Goal: Task Accomplishment & Management: Complete application form

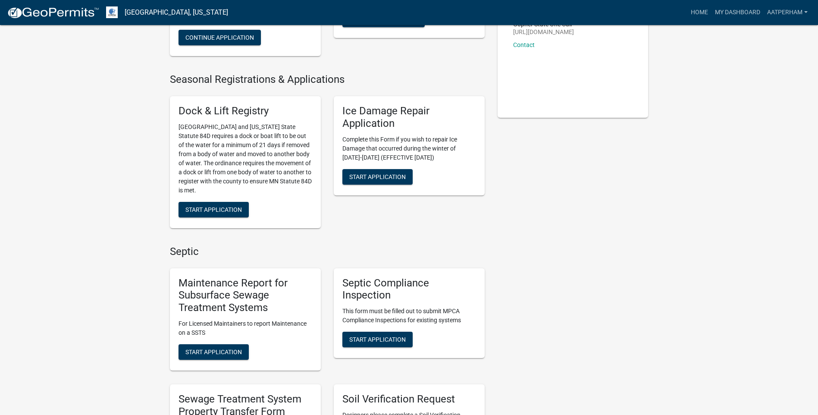
scroll to position [259, 0]
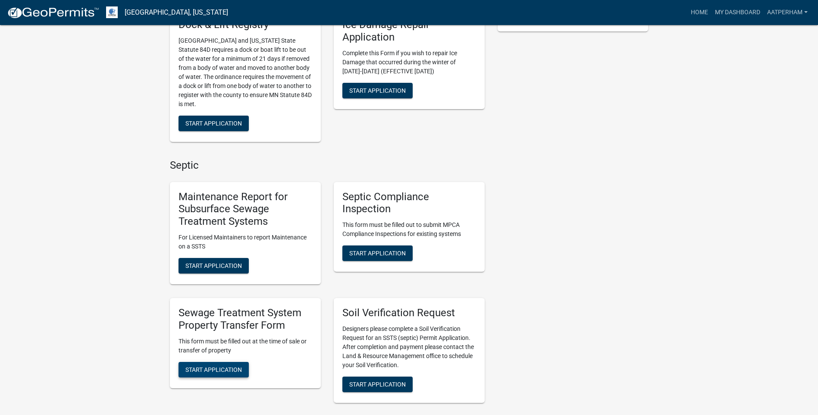
click at [235, 366] on span "Start Application" at bounding box center [213, 369] width 56 height 7
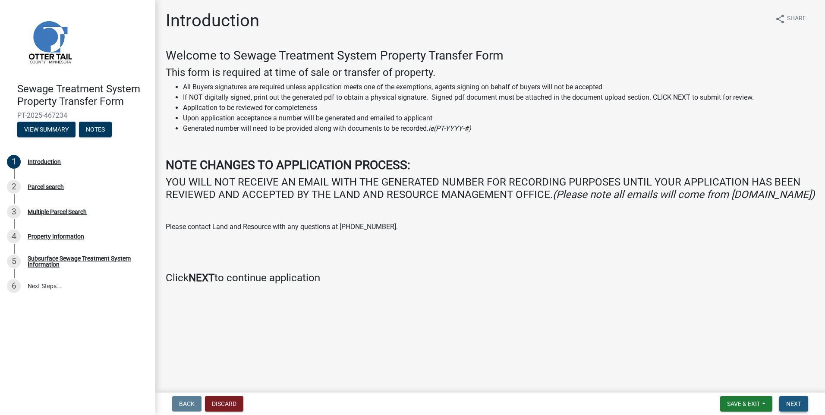
click at [797, 404] on span "Next" at bounding box center [793, 403] width 15 height 7
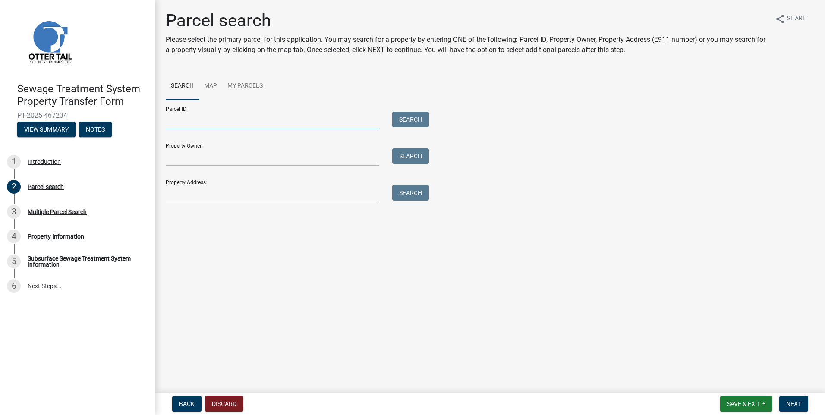
click at [209, 120] on input "Parcel ID:" at bounding box center [272, 121] width 213 height 18
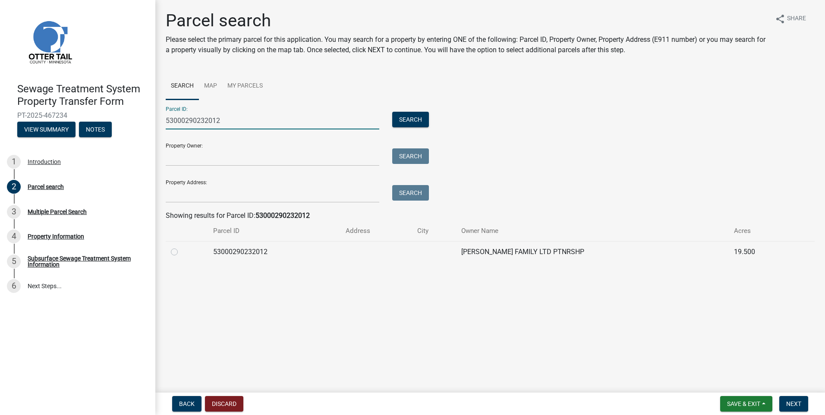
type input "53000290232012"
click at [181, 247] on label at bounding box center [181, 247] width 0 height 0
click at [181, 251] on input "radio" at bounding box center [184, 250] width 6 height 6
radio input "true"
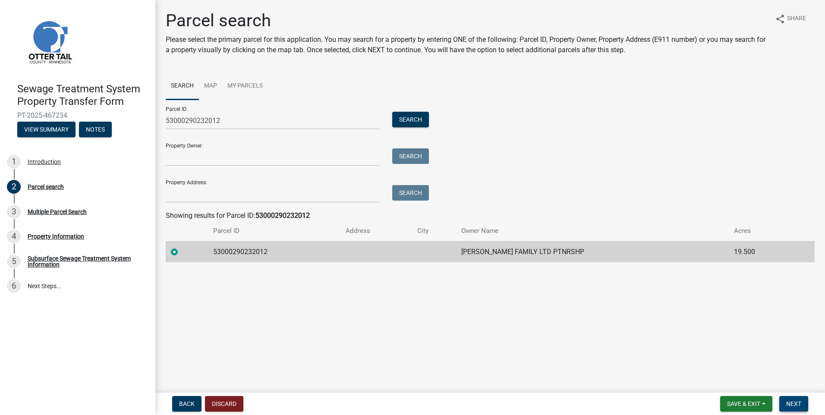
click at [798, 401] on span "Next" at bounding box center [793, 403] width 15 height 7
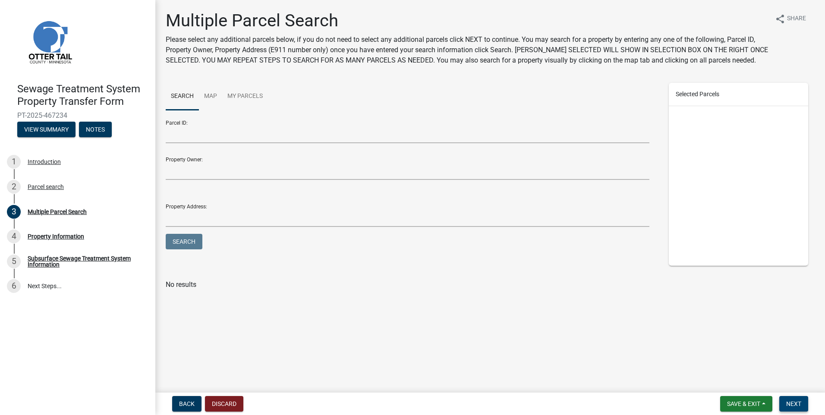
click at [794, 398] on button "Next" at bounding box center [793, 404] width 29 height 16
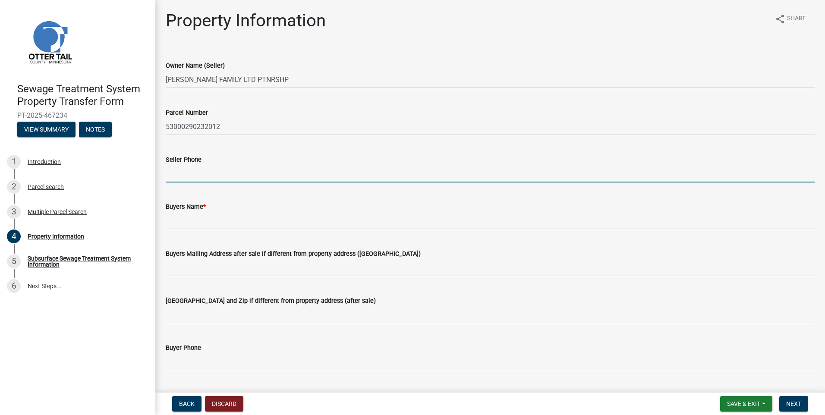
click at [219, 179] on input "Seller Phone" at bounding box center [490, 174] width 649 height 18
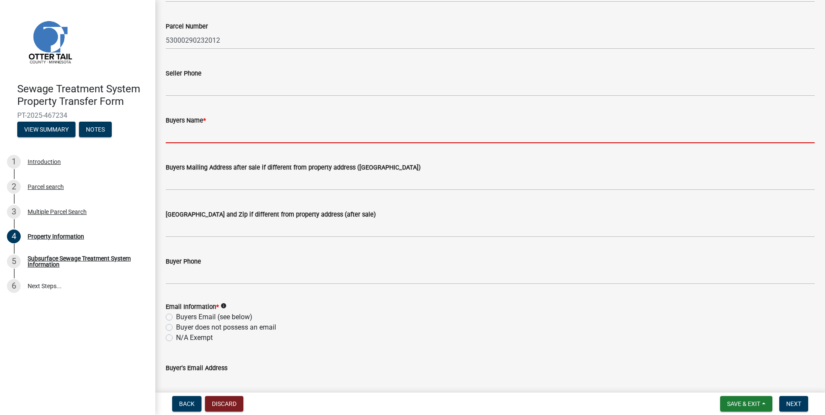
click at [196, 137] on input "Buyers Name *" at bounding box center [490, 134] width 649 height 18
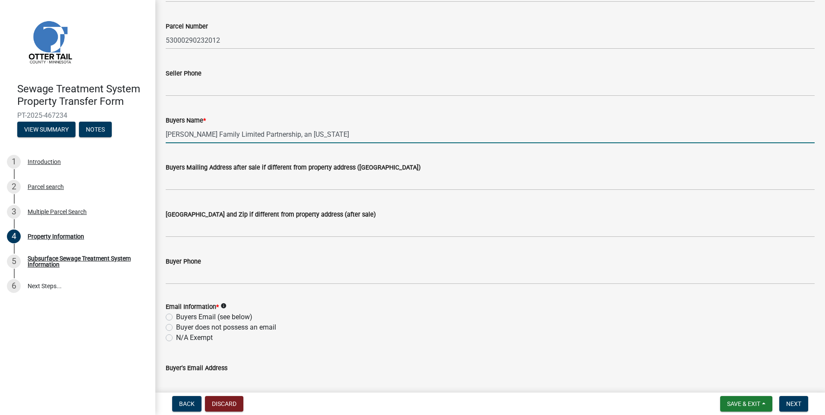
click at [334, 138] on input "[PERSON_NAME] Family Limited Partnership, an [US_STATE]" at bounding box center [490, 134] width 649 height 18
type input "[PERSON_NAME] Family Limited Partnership, an [US_STATE] Partnership"
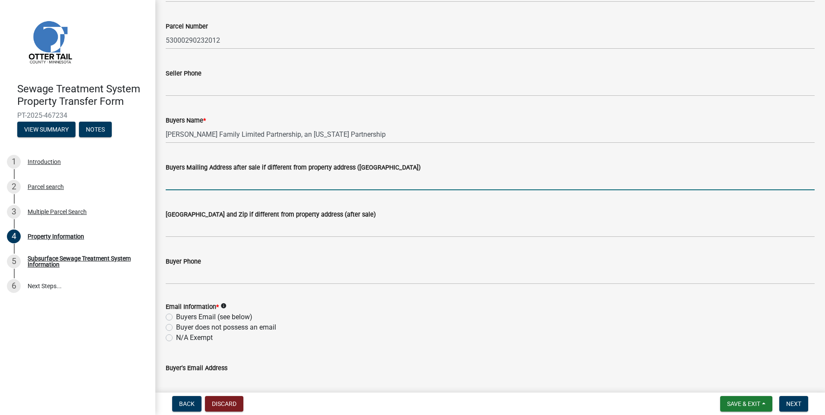
click at [197, 180] on input "Buyers Mailing Address after sale if different from property address ([GEOGRAPH…" at bounding box center [490, 182] width 649 height 18
click at [176, 182] on input "Buyers Mailing Address after sale if different from property address ([GEOGRAPH…" at bounding box center [490, 182] width 649 height 18
type input "P.O. Box 89111"
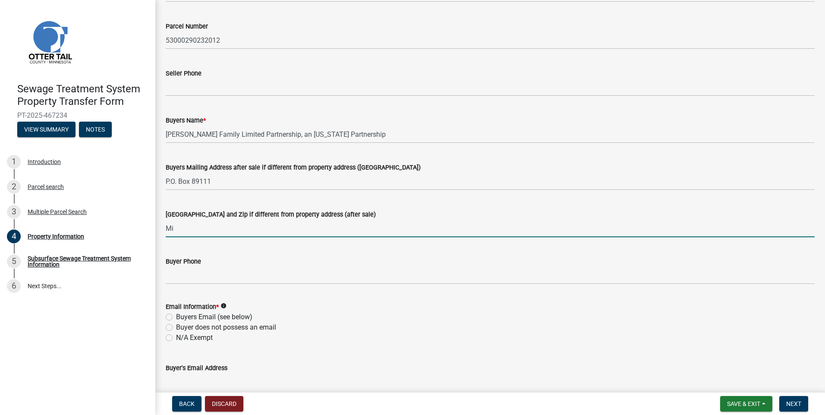
type input "M"
type input "[GEOGRAPHIC_DATA]"
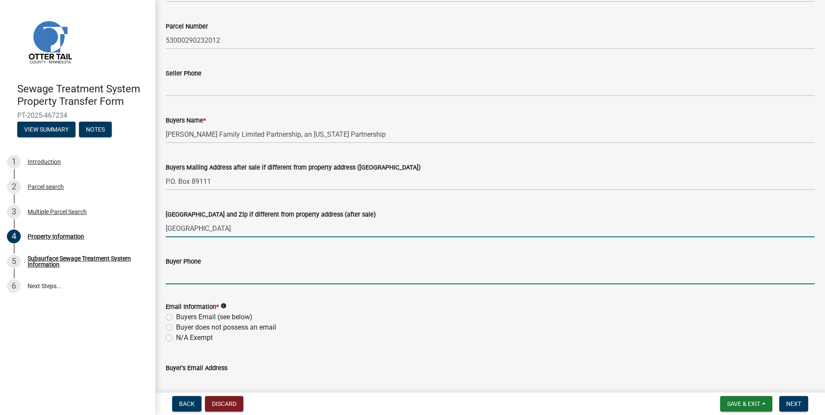
click at [178, 279] on input "Buyer Phone" at bounding box center [490, 276] width 649 height 18
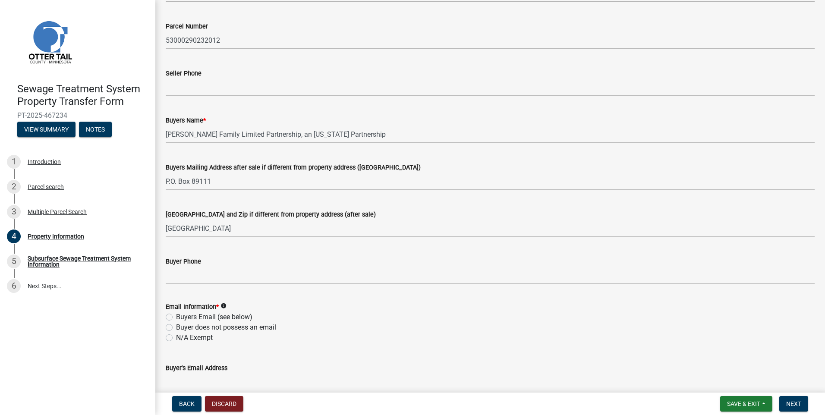
click at [176, 317] on label "Buyers Email (see below)" at bounding box center [214, 317] width 76 height 10
click at [176, 317] on input "Buyers Email (see below)" at bounding box center [179, 315] width 6 height 6
radio input "true"
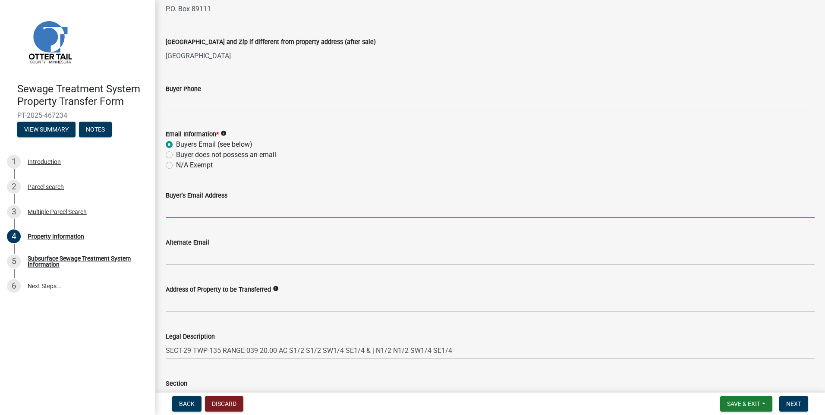
click at [182, 213] on input "Buyer's Email Address" at bounding box center [490, 210] width 649 height 18
click at [176, 205] on input "Buyer's Email Address" at bounding box center [490, 210] width 649 height 18
type input "[PERSON_NAME][EMAIL_ADDRESS][PERSON_NAME][DOMAIN_NAME]"
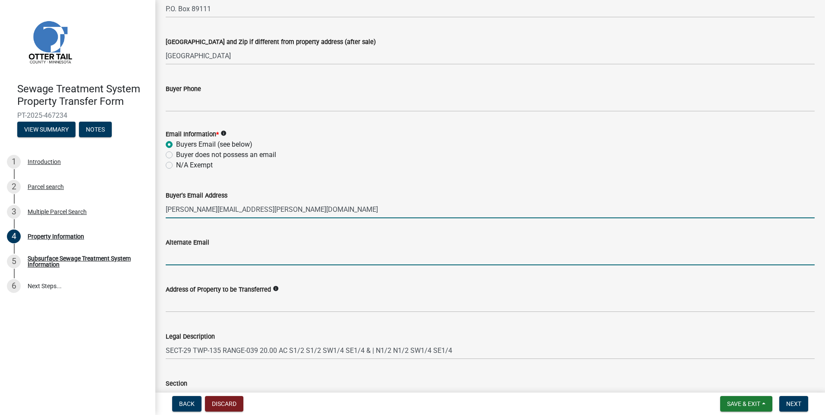
drag, startPoint x: 233, startPoint y: 260, endPoint x: 476, endPoint y: 297, distance: 245.6
click at [233, 260] on input "Alternate Email" at bounding box center [490, 257] width 649 height 18
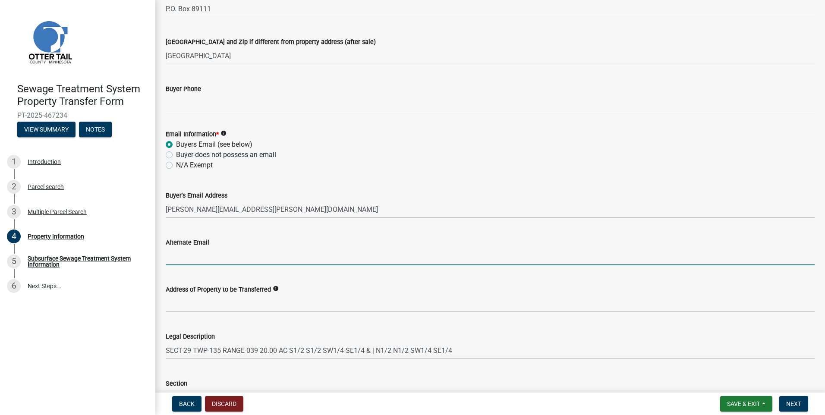
click at [793, 395] on nav "Back Discard Save & Exit Save Save & Exit Next" at bounding box center [489, 403] width 669 height 22
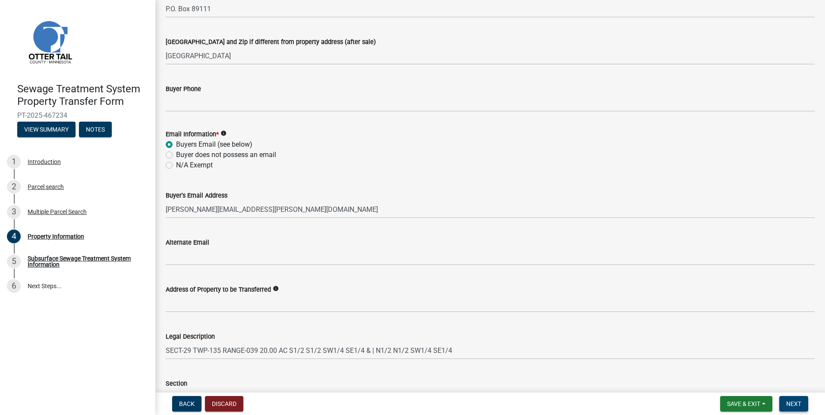
drag, startPoint x: 799, startPoint y: 409, endPoint x: 796, endPoint y: 390, distance: 19.2
click at [798, 395] on nav "Back Discard Save & Exit Save Save & Exit Next" at bounding box center [489, 403] width 669 height 22
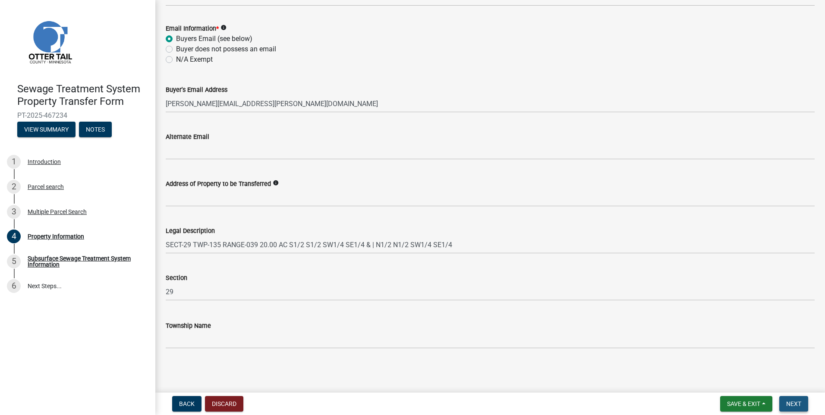
click at [796, 401] on span "Next" at bounding box center [793, 403] width 15 height 7
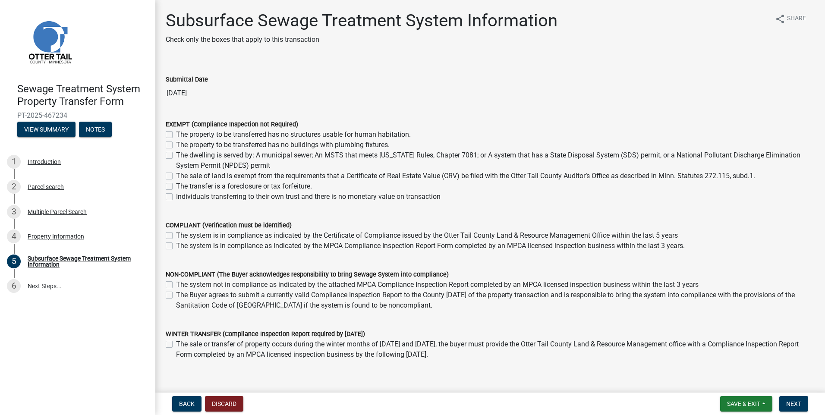
click at [176, 198] on label "Individuals transferring to their own trust and there is no monetary value on t…" at bounding box center [308, 196] width 264 height 10
click at [176, 197] on input "Individuals transferring to their own trust and there is no monetary value on t…" at bounding box center [179, 194] width 6 height 6
checkbox input "true"
checkbox input "false"
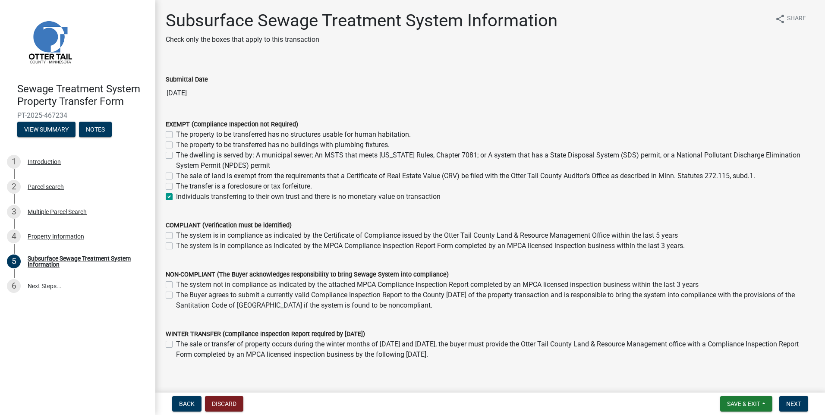
checkbox input "false"
checkbox input "true"
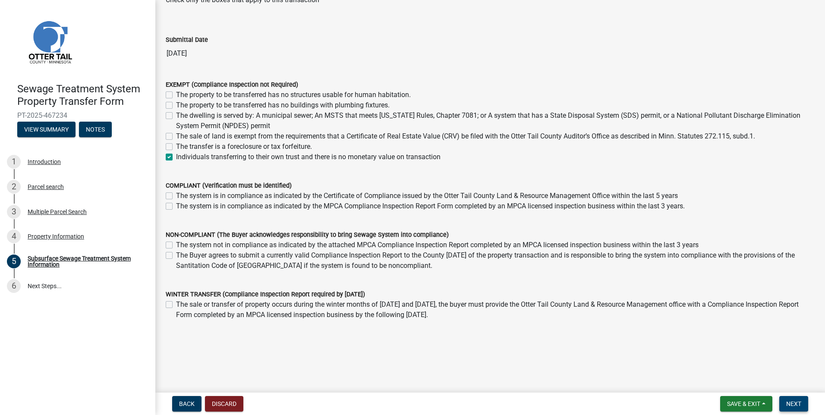
click at [794, 398] on button "Next" at bounding box center [793, 404] width 29 height 16
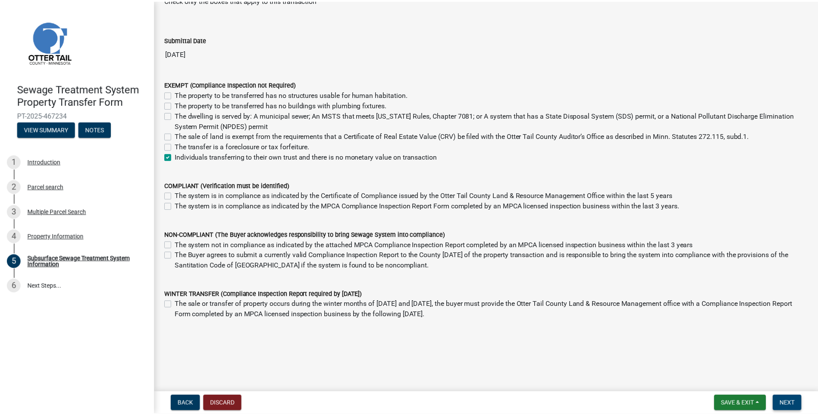
scroll to position [0, 0]
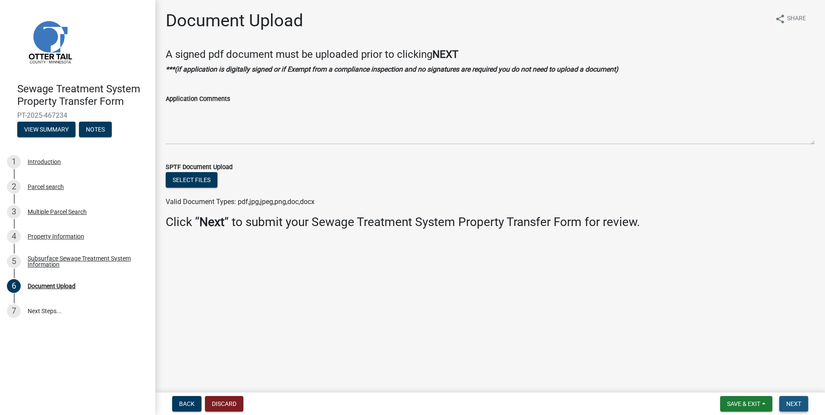
click at [802, 398] on button "Next" at bounding box center [793, 404] width 29 height 16
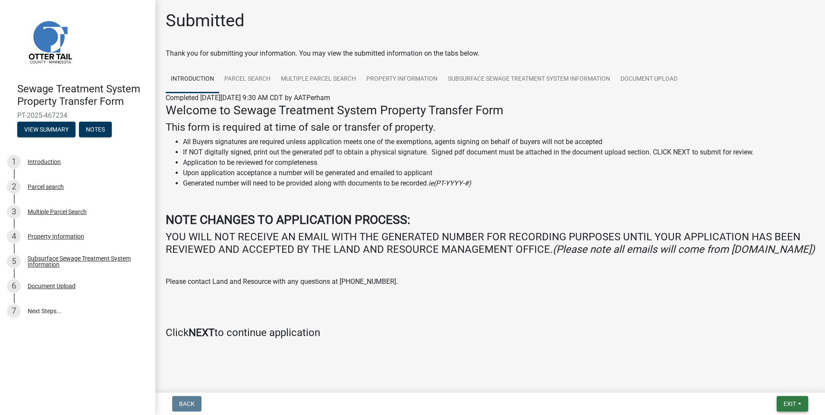
click at [792, 398] on button "Exit" at bounding box center [791, 404] width 31 height 16
click at [775, 385] on button "Save & Exit" at bounding box center [773, 381] width 69 height 21
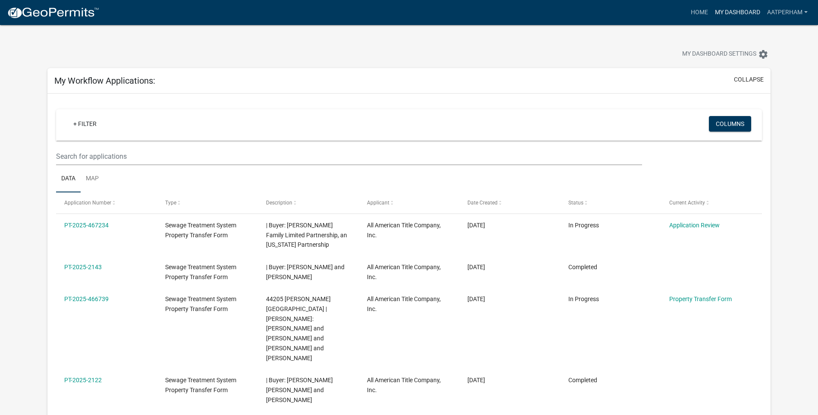
click at [734, 13] on link "My Dashboard" at bounding box center [738, 12] width 52 height 16
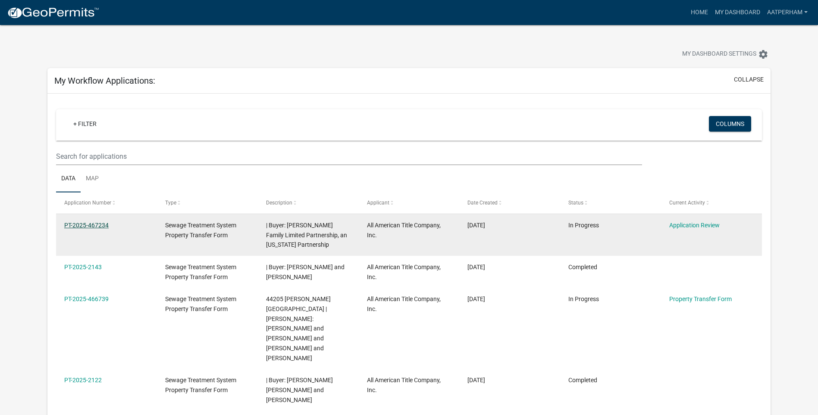
click at [103, 224] on link "PT-2025-467234" at bounding box center [86, 225] width 44 height 7
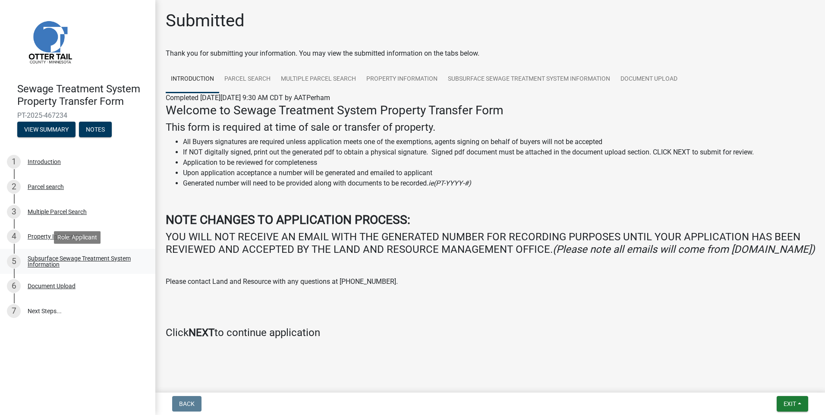
click at [57, 263] on div "Subsurface Sewage Treatment System Information" at bounding box center [85, 261] width 114 height 12
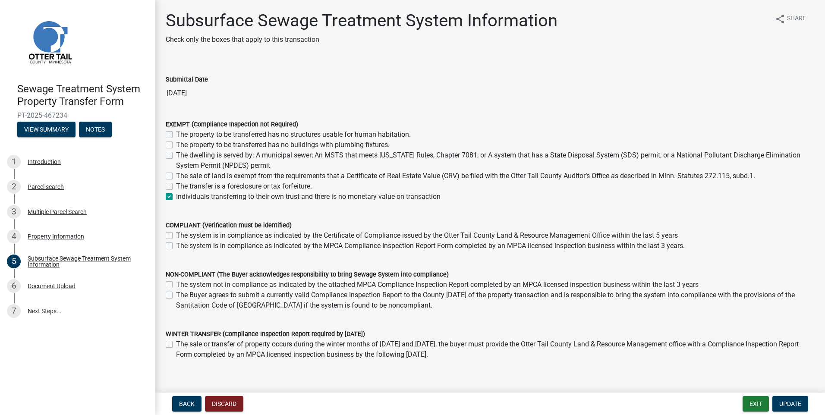
click at [176, 197] on label "Individuals transferring to their own trust and there is no monetary value on t…" at bounding box center [308, 196] width 264 height 10
click at [176, 197] on input "Individuals transferring to their own trust and there is no monetary value on t…" at bounding box center [179, 194] width 6 height 6
checkbox input "false"
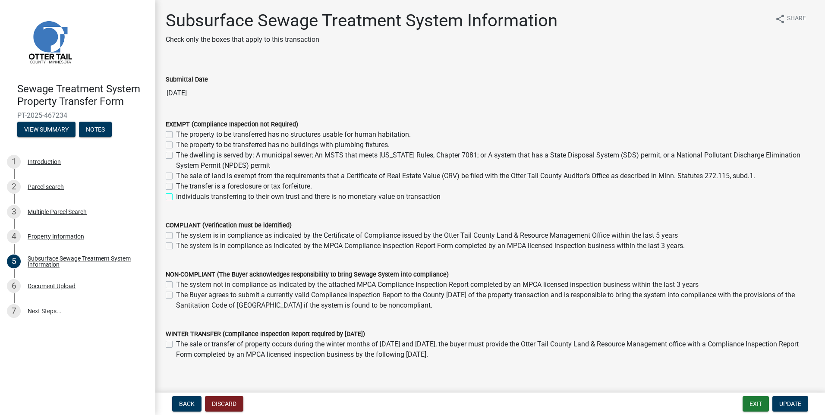
checkbox input "false"
click at [176, 178] on label "The sale of land is exempt from the requirements that a Certificate of Real Est…" at bounding box center [465, 176] width 579 height 10
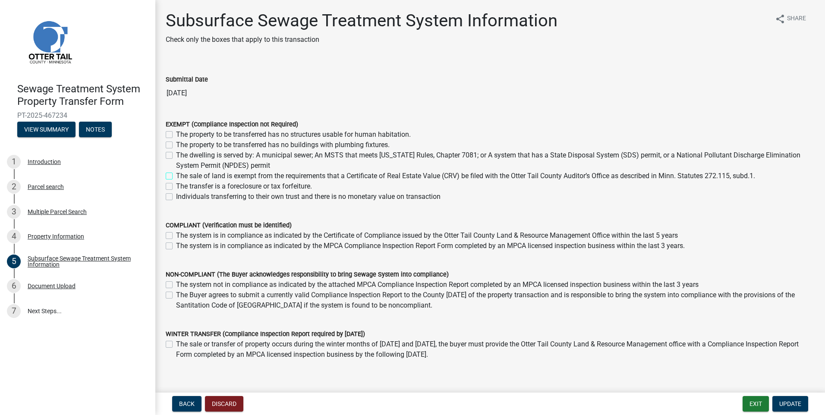
click at [176, 176] on input "The sale of land is exempt from the requirements that a Certificate of Real Est…" at bounding box center [179, 174] width 6 height 6
checkbox input "true"
checkbox input "false"
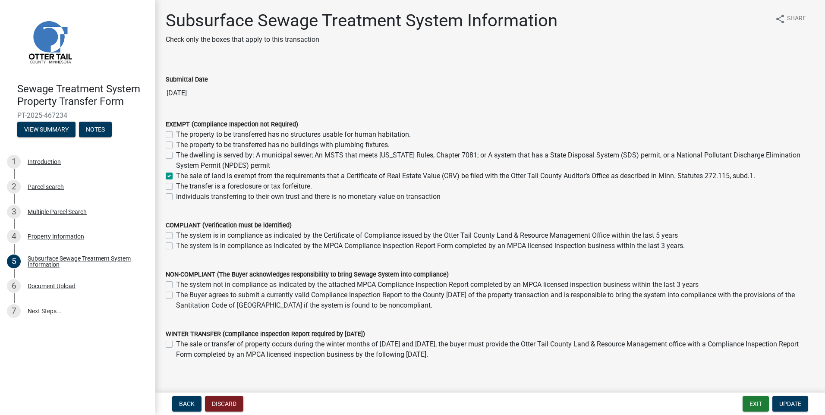
checkbox input "true"
checkbox input "false"
click at [795, 405] on span "Update" at bounding box center [790, 403] width 22 height 7
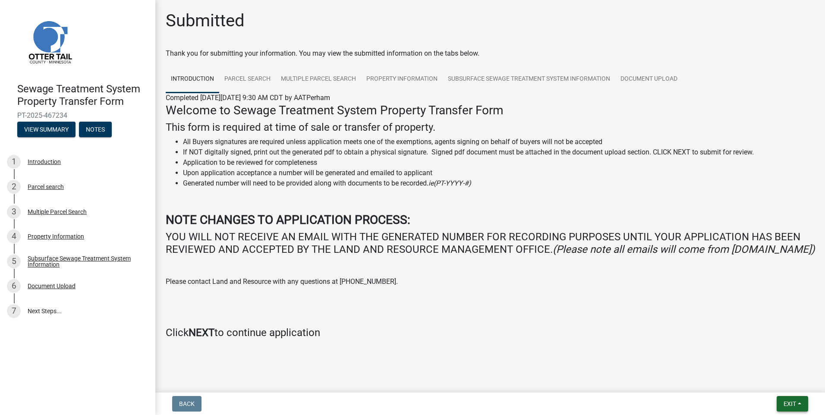
click at [799, 402] on button "Exit" at bounding box center [791, 404] width 31 height 16
click at [781, 381] on button "Save & Exit" at bounding box center [773, 381] width 69 height 21
